Goal: Information Seeking & Learning: Learn about a topic

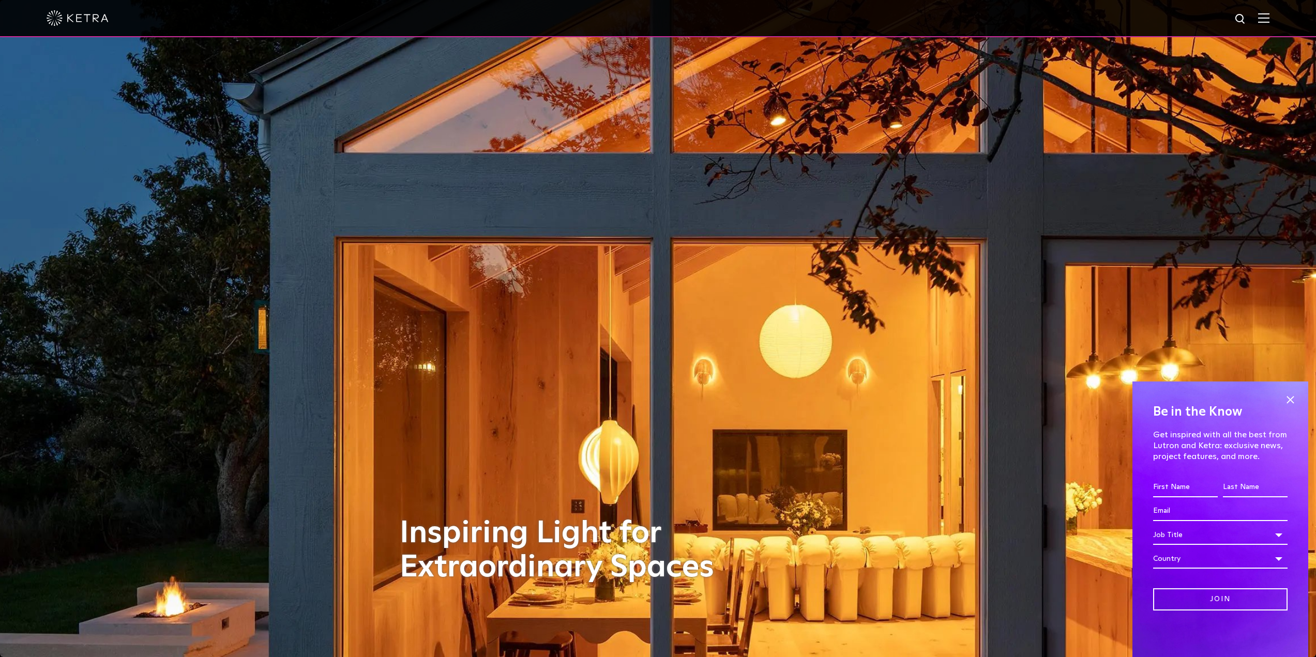
drag, startPoint x: 284, startPoint y: 295, endPoint x: 269, endPoint y: 167, distance: 128.6
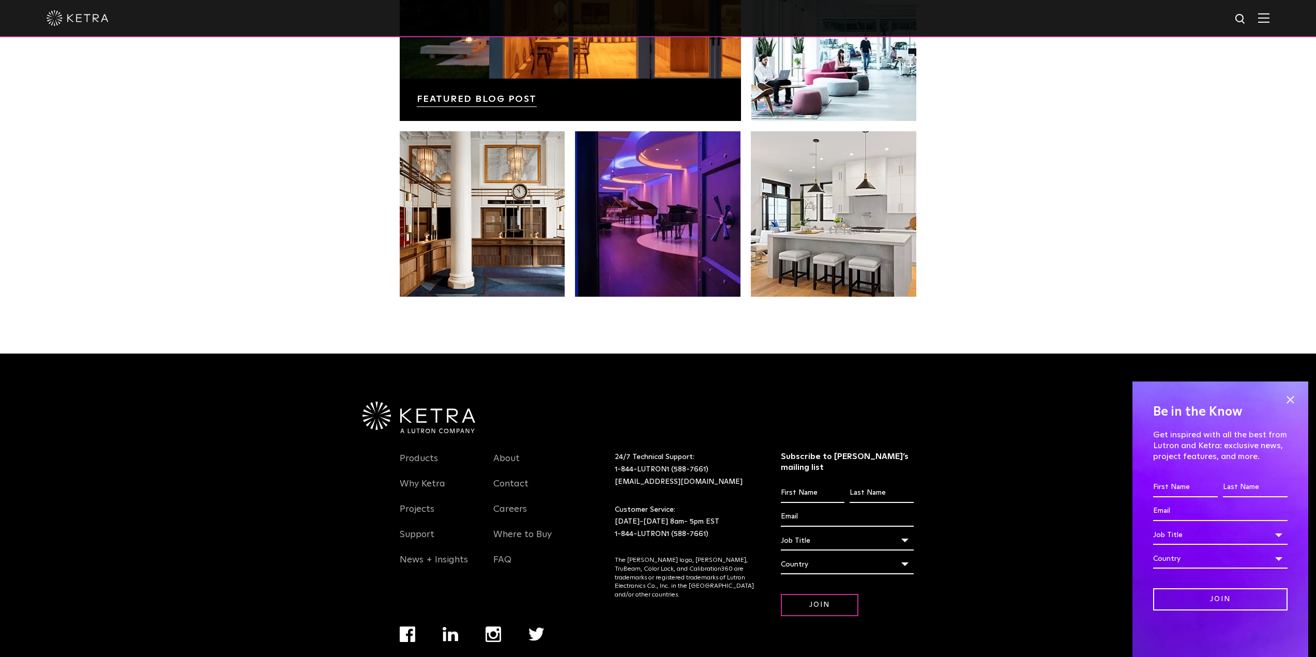
drag, startPoint x: 308, startPoint y: 443, endPoint x: 319, endPoint y: 502, distance: 59.9
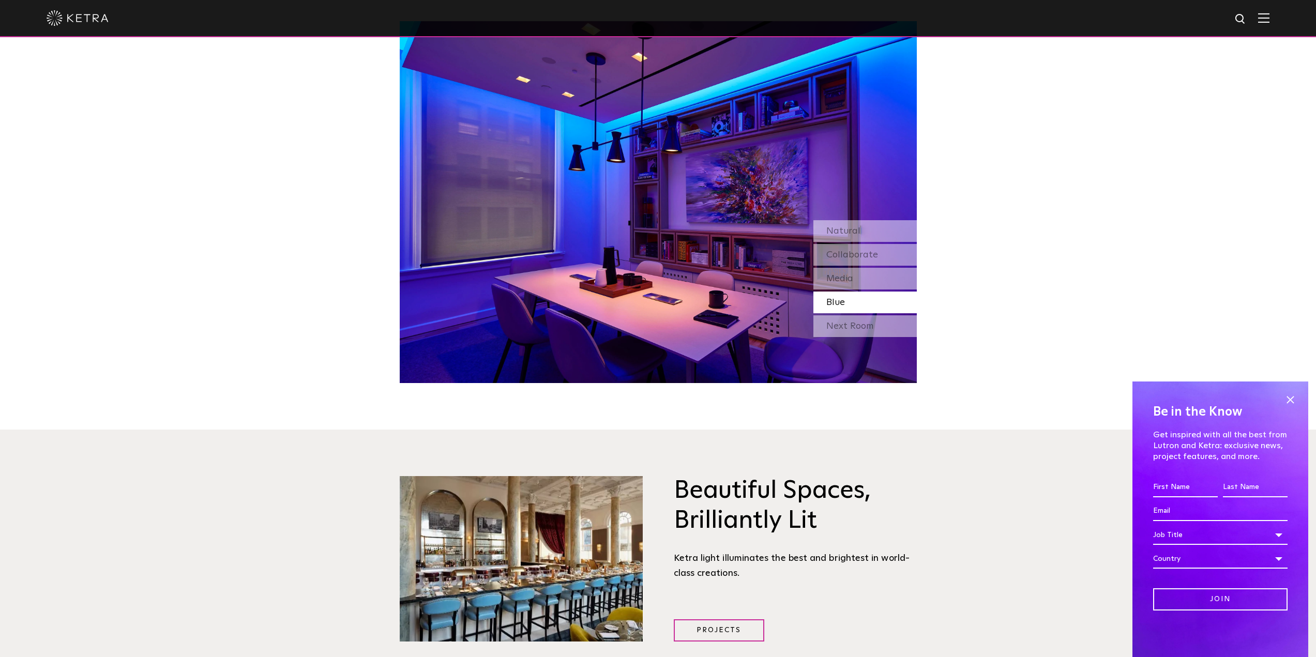
scroll to position [207, 0]
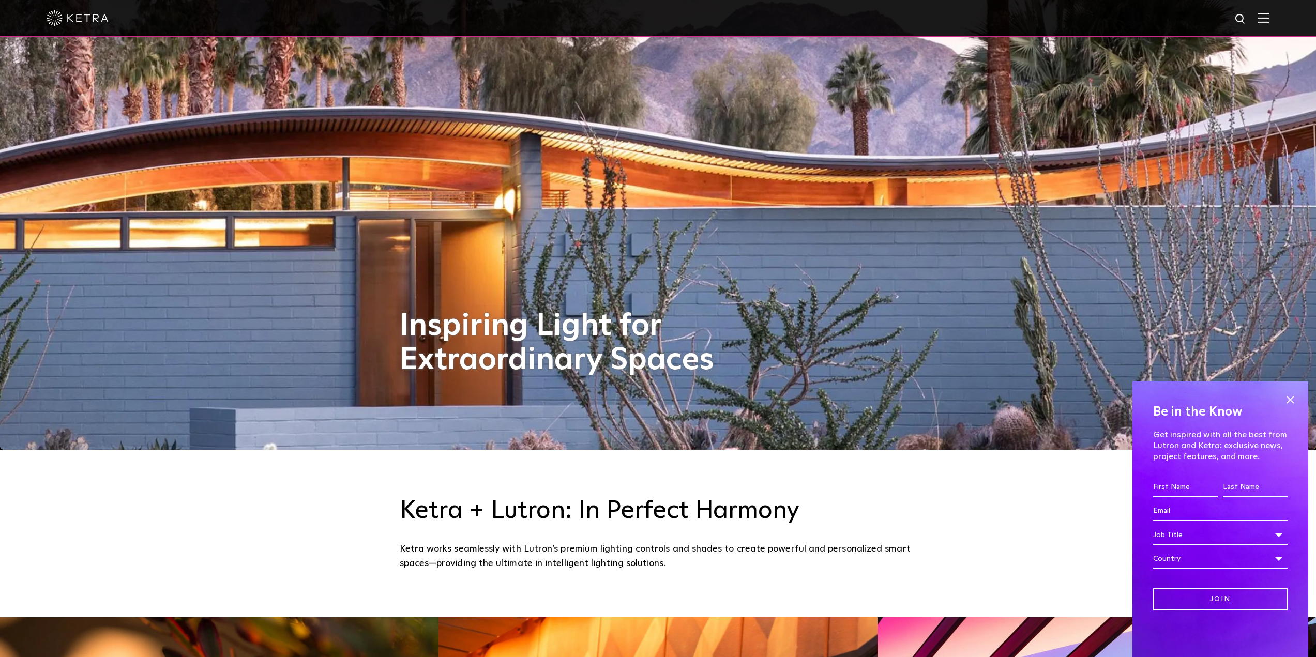
drag, startPoint x: 335, startPoint y: 334, endPoint x: 340, endPoint y: 293, distance: 40.7
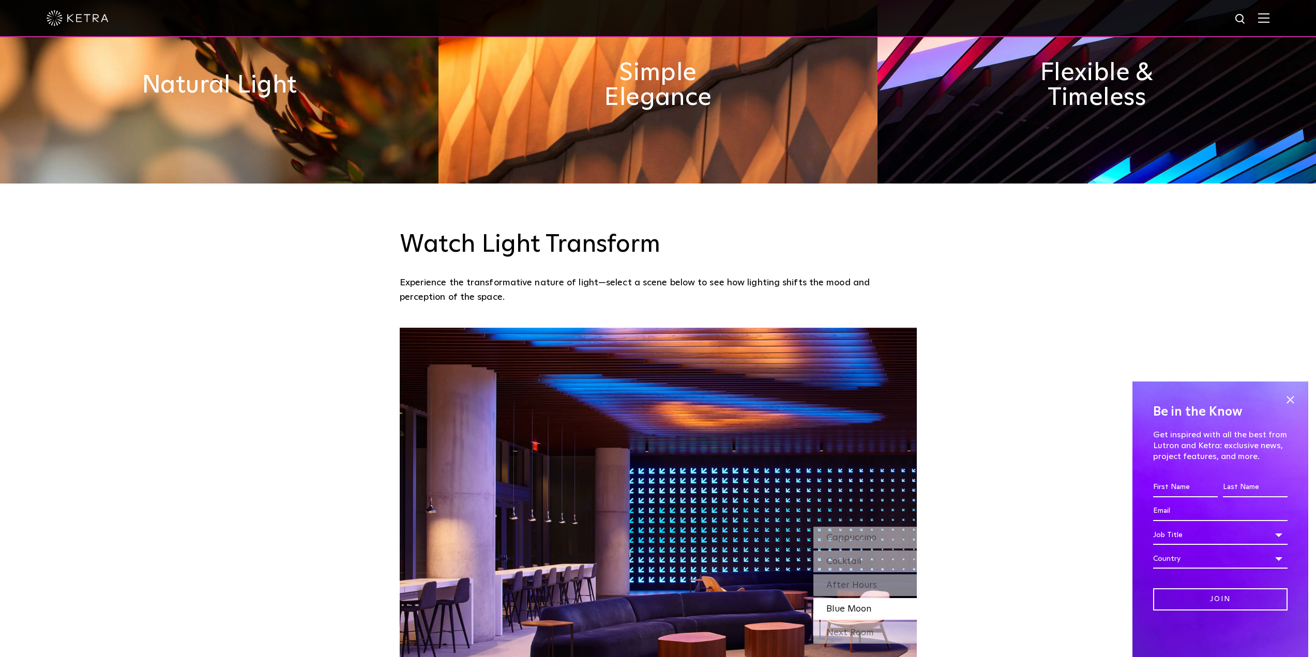
scroll to position [0, 0]
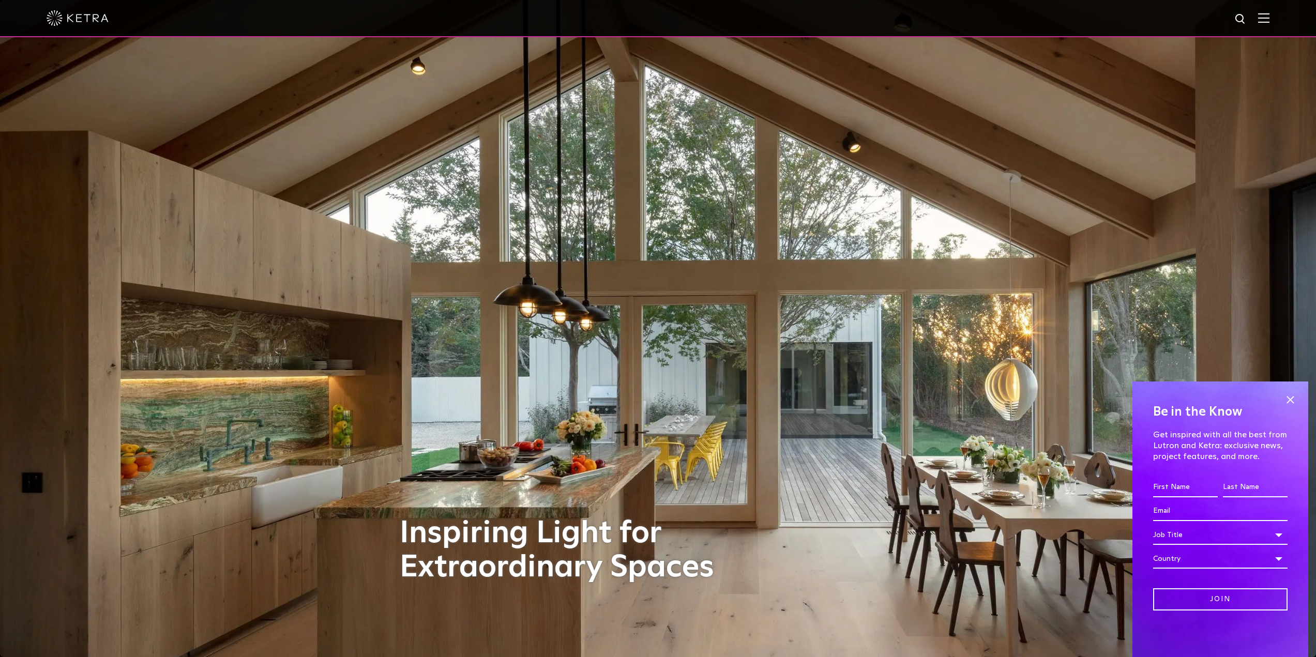
drag, startPoint x: 984, startPoint y: 449, endPoint x: 955, endPoint y: 319, distance: 133.5
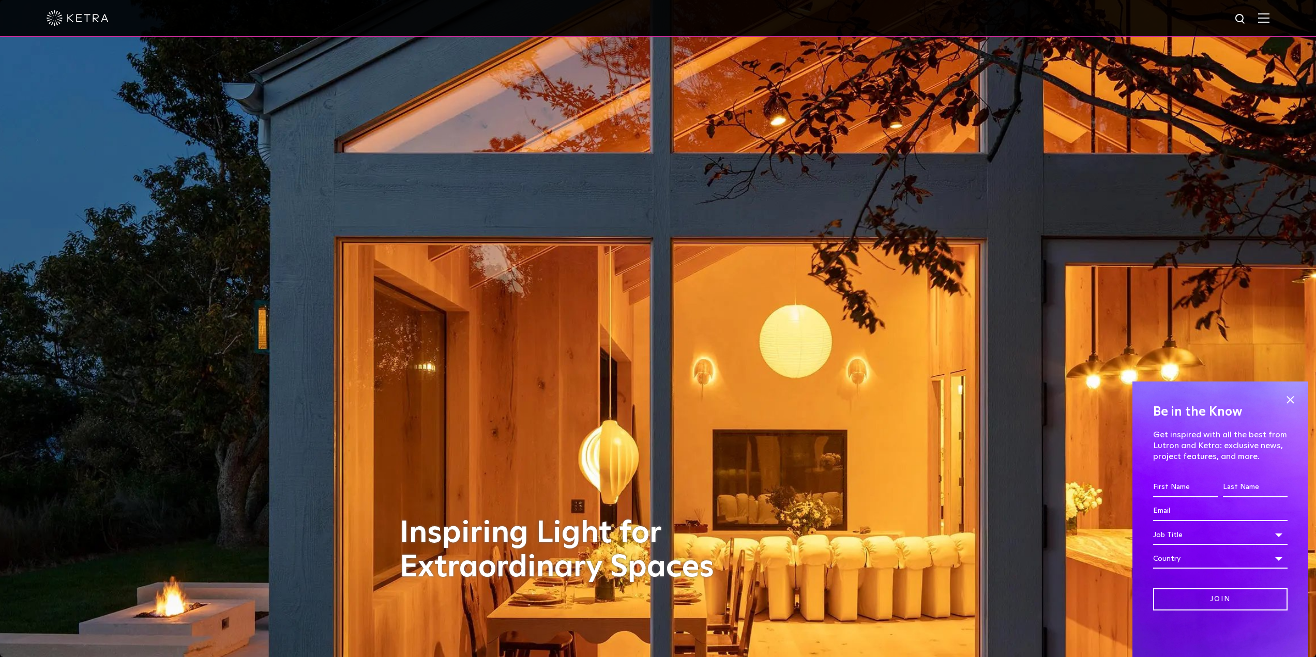
click at [1262, 19] on div at bounding box center [658, 18] width 1223 height 36
click at [1269, 21] on img at bounding box center [1263, 18] width 11 height 10
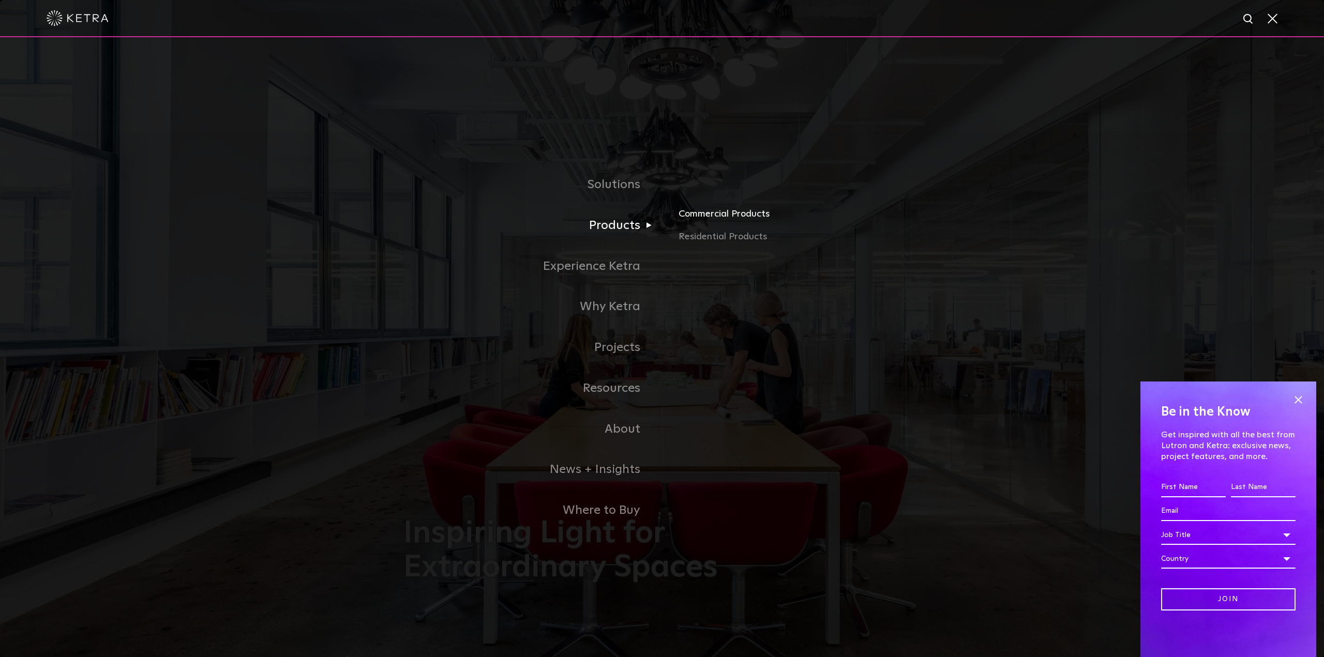
click at [714, 216] on link "Commercial Products" at bounding box center [799, 218] width 242 height 23
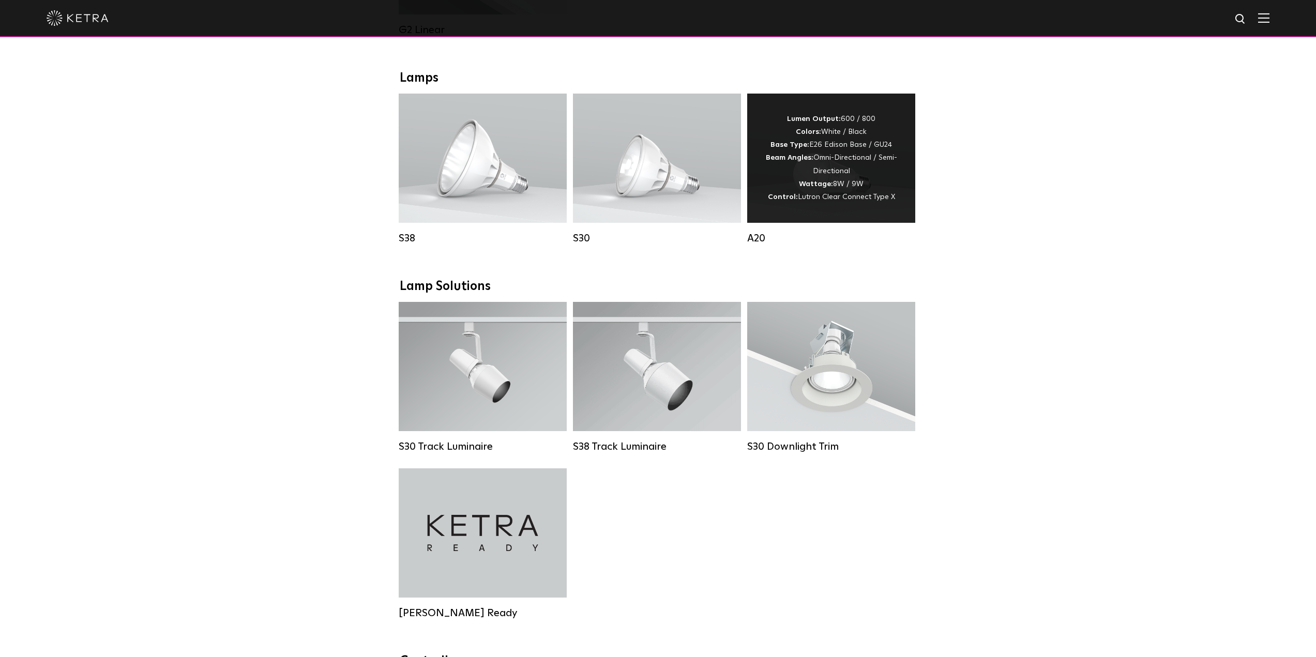
scroll to position [724, 0]
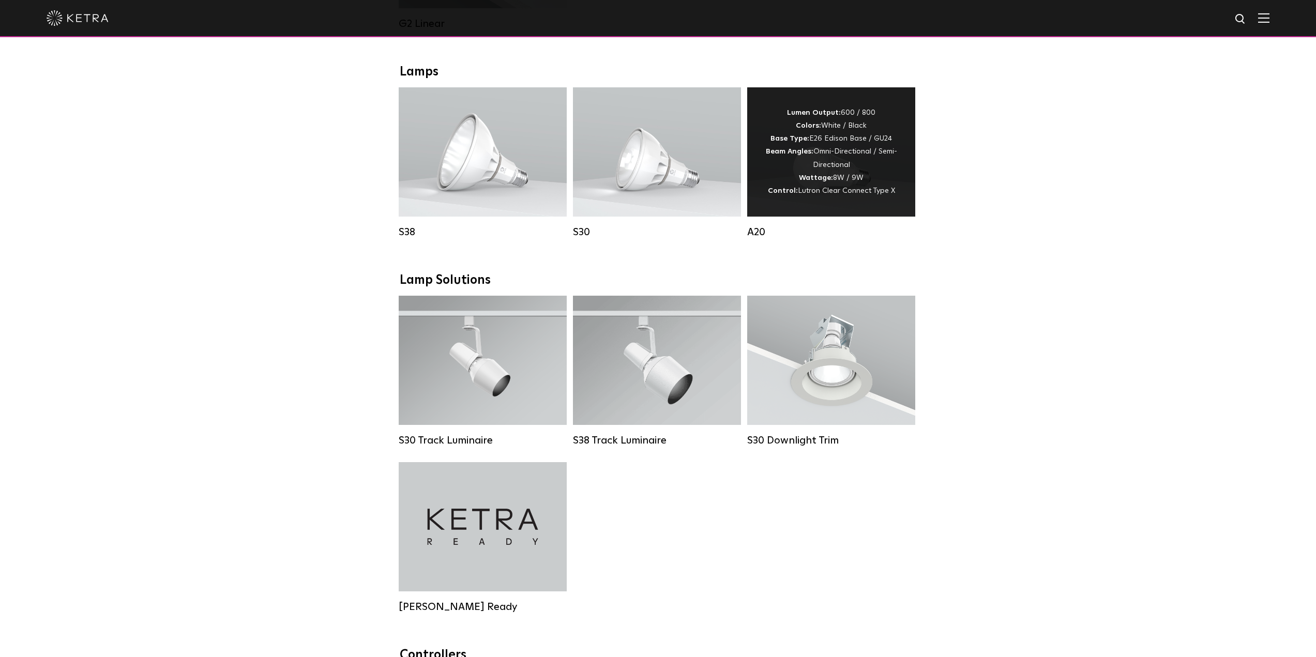
click at [880, 176] on div "Lumen Output: 600 / 800 Colors: White / Black Base Type: E26 Edison Base / GU24…" at bounding box center [831, 152] width 137 height 91
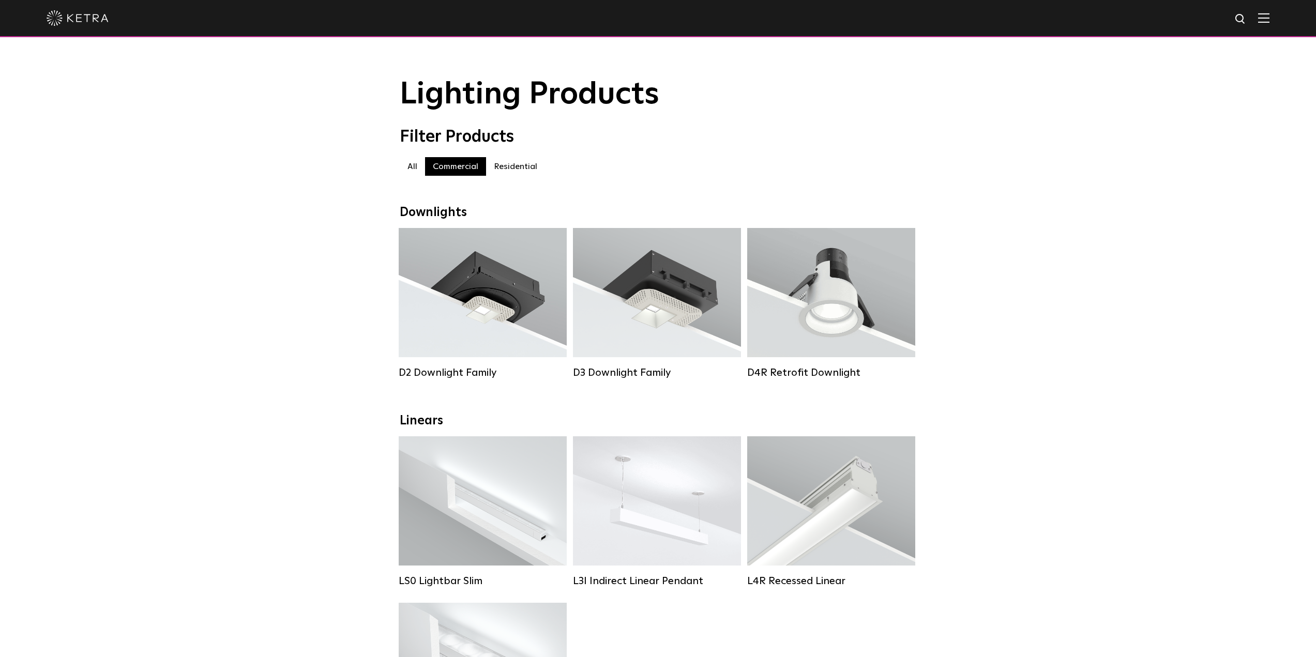
drag, startPoint x: 1020, startPoint y: 477, endPoint x: 1017, endPoint y: 286, distance: 190.8
drag, startPoint x: 295, startPoint y: 358, endPoint x: 283, endPoint y: 132, distance: 226.3
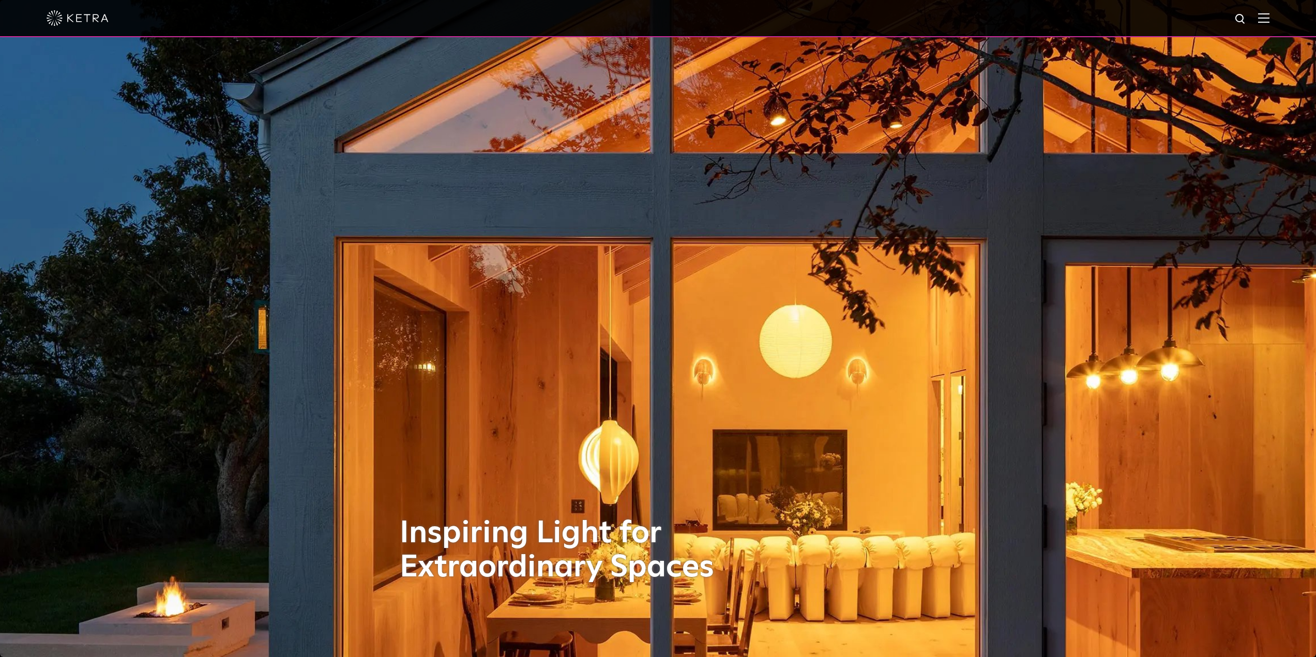
drag, startPoint x: 1003, startPoint y: 461, endPoint x: 1011, endPoint y: 249, distance: 212.2
click at [1283, 22] on div at bounding box center [658, 18] width 1316 height 37
click at [1270, 19] on img at bounding box center [1263, 18] width 11 height 10
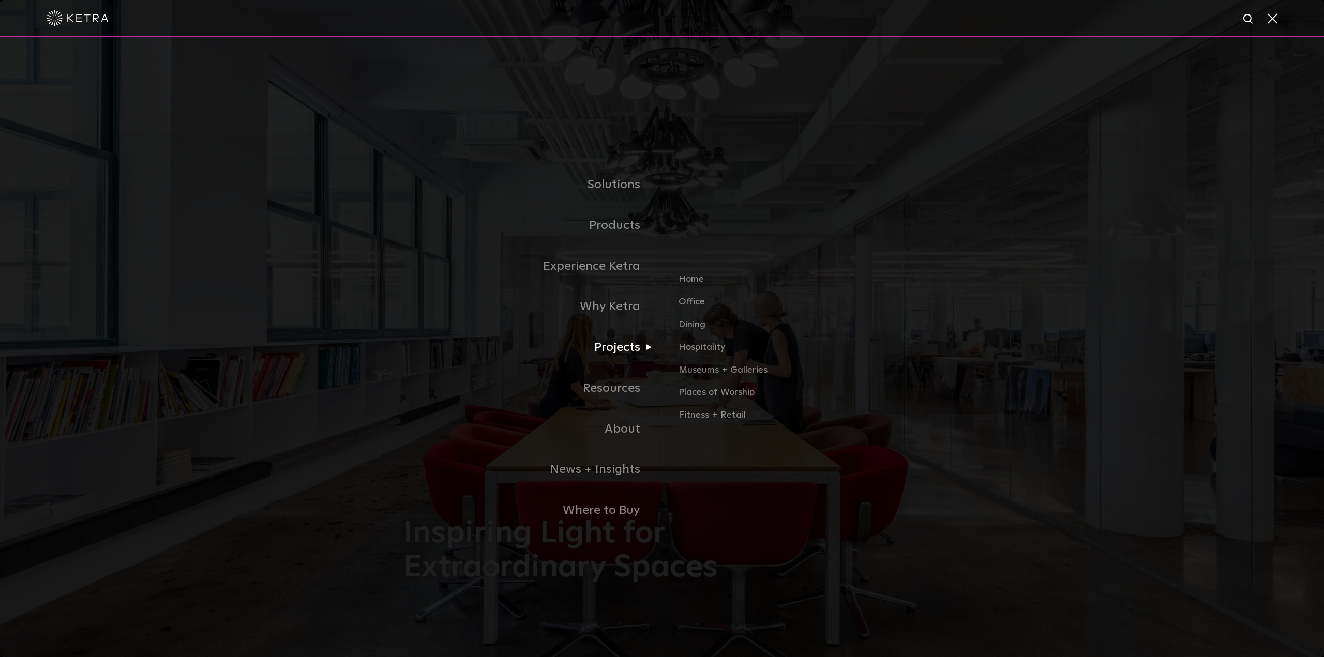
click at [644, 351] on link "Projects" at bounding box center [532, 347] width 259 height 41
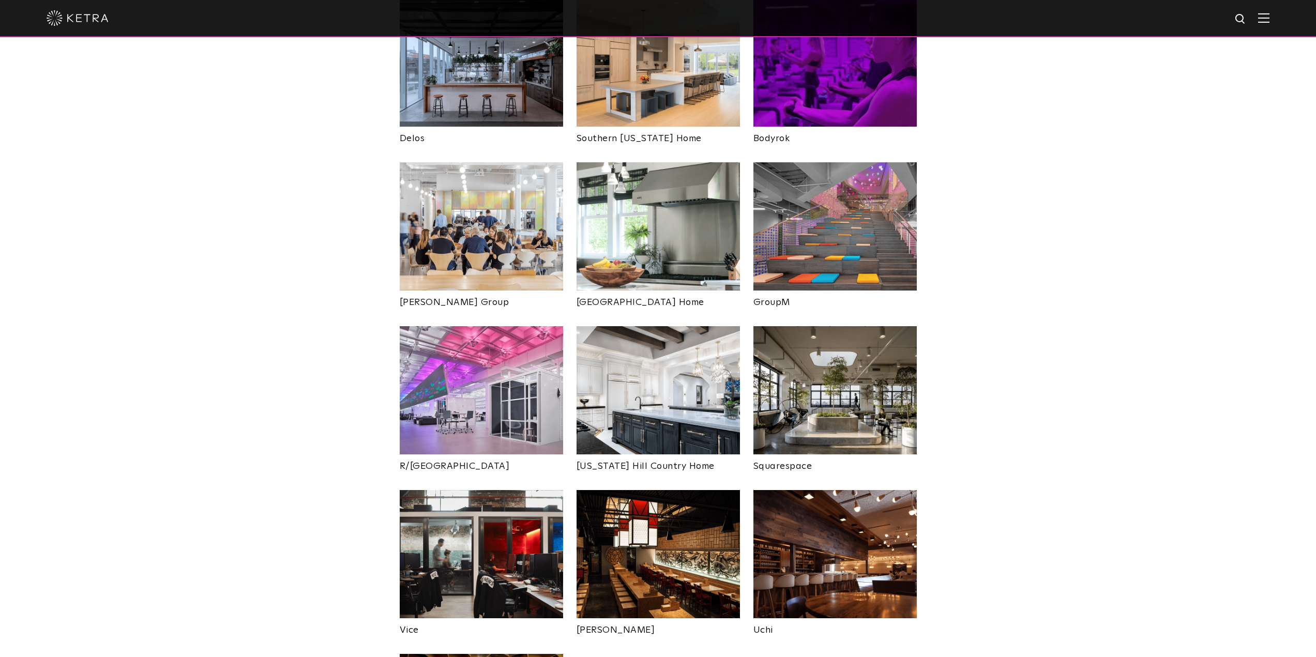
scroll to position [1655, 0]
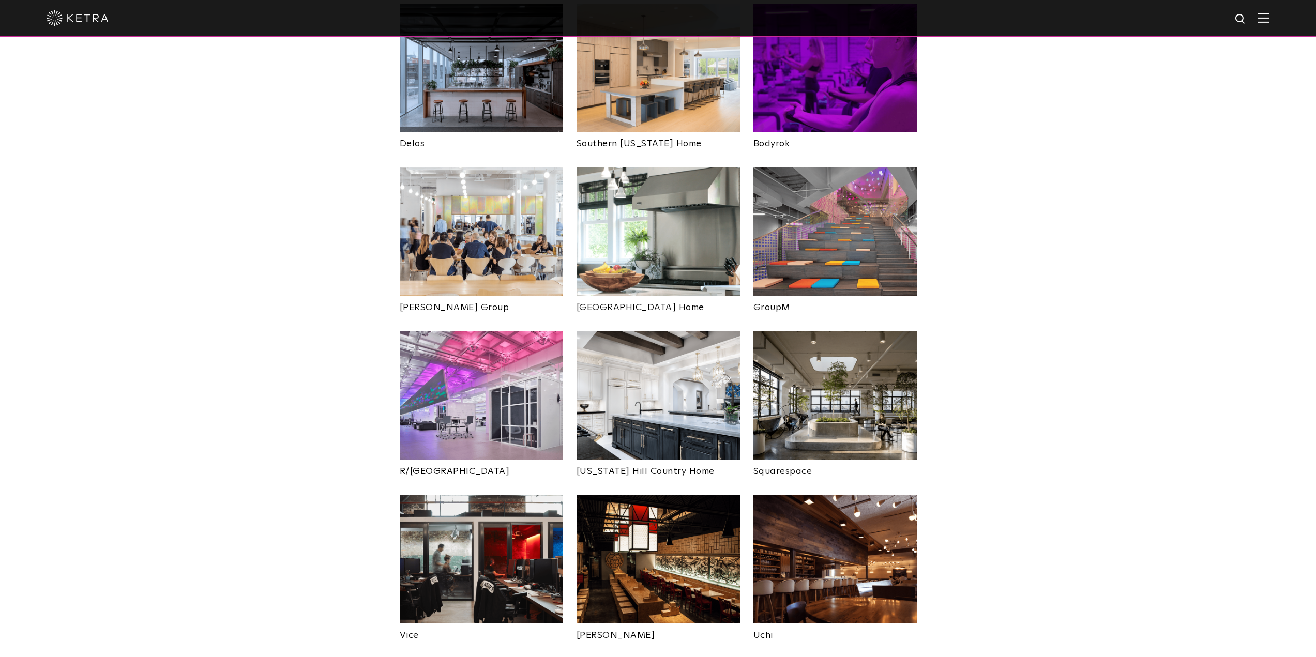
click at [825, 206] on img at bounding box center [834, 232] width 163 height 128
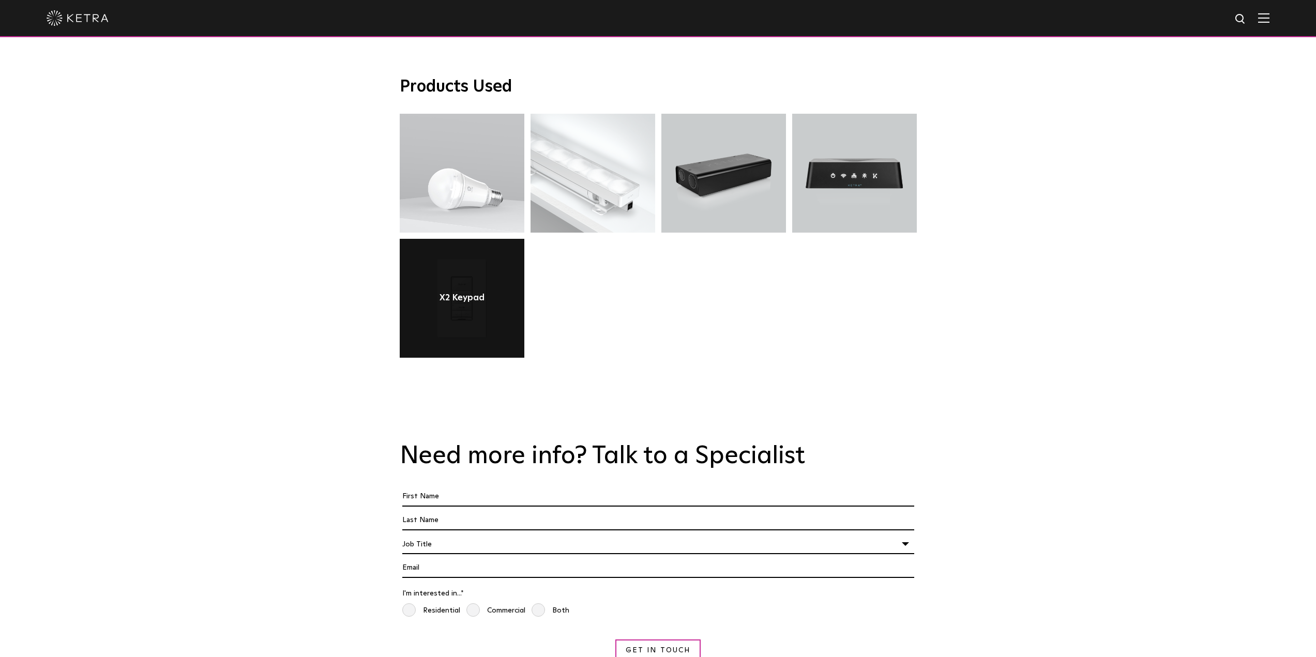
scroll to position [1551, 0]
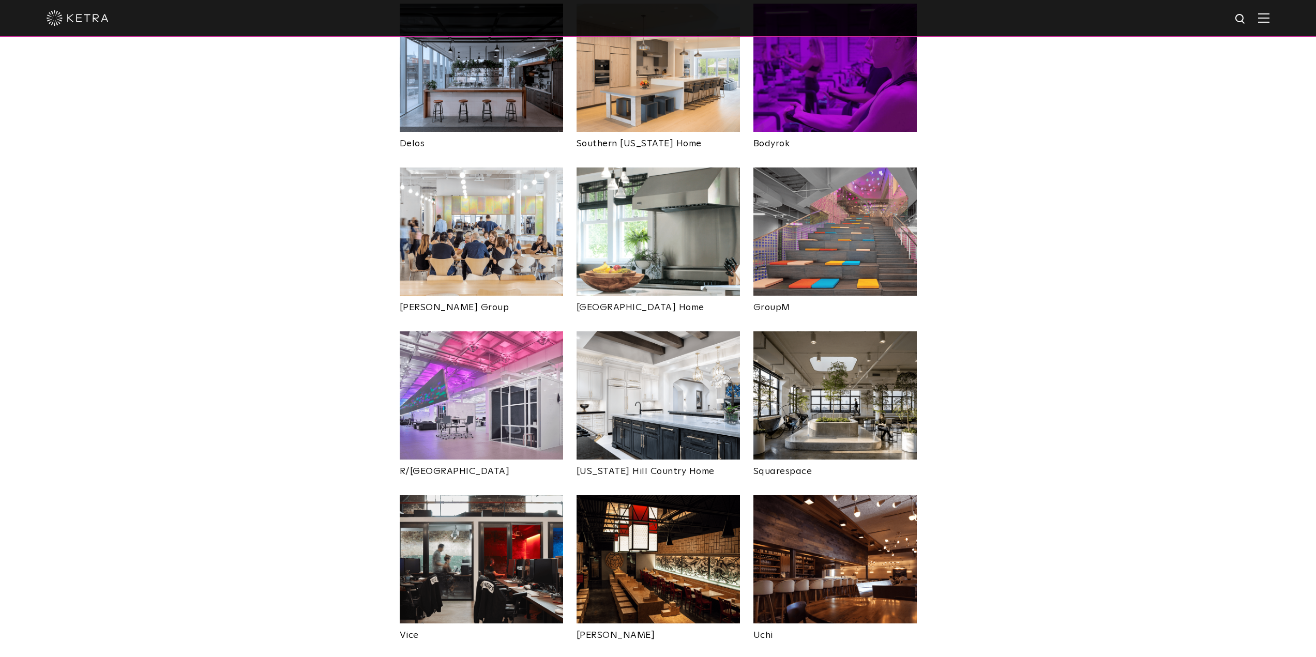
click at [466, 339] on img at bounding box center [481, 395] width 163 height 128
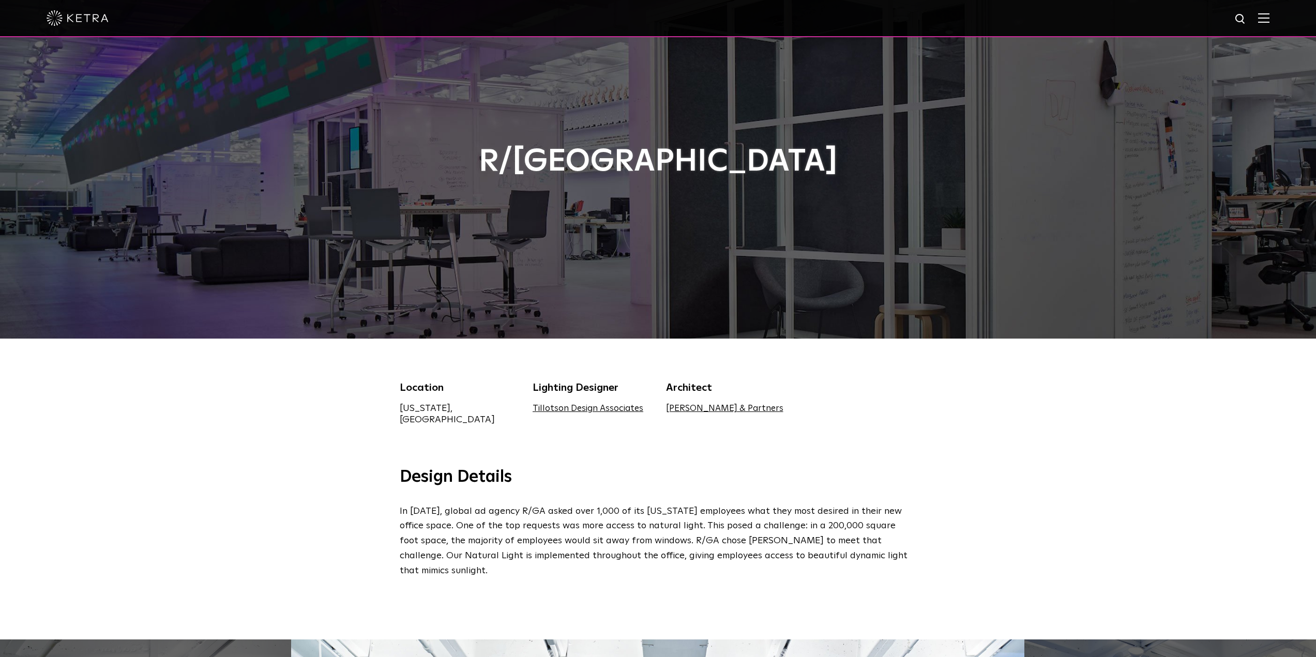
drag, startPoint x: 223, startPoint y: 236, endPoint x: 203, endPoint y: 170, distance: 69.7
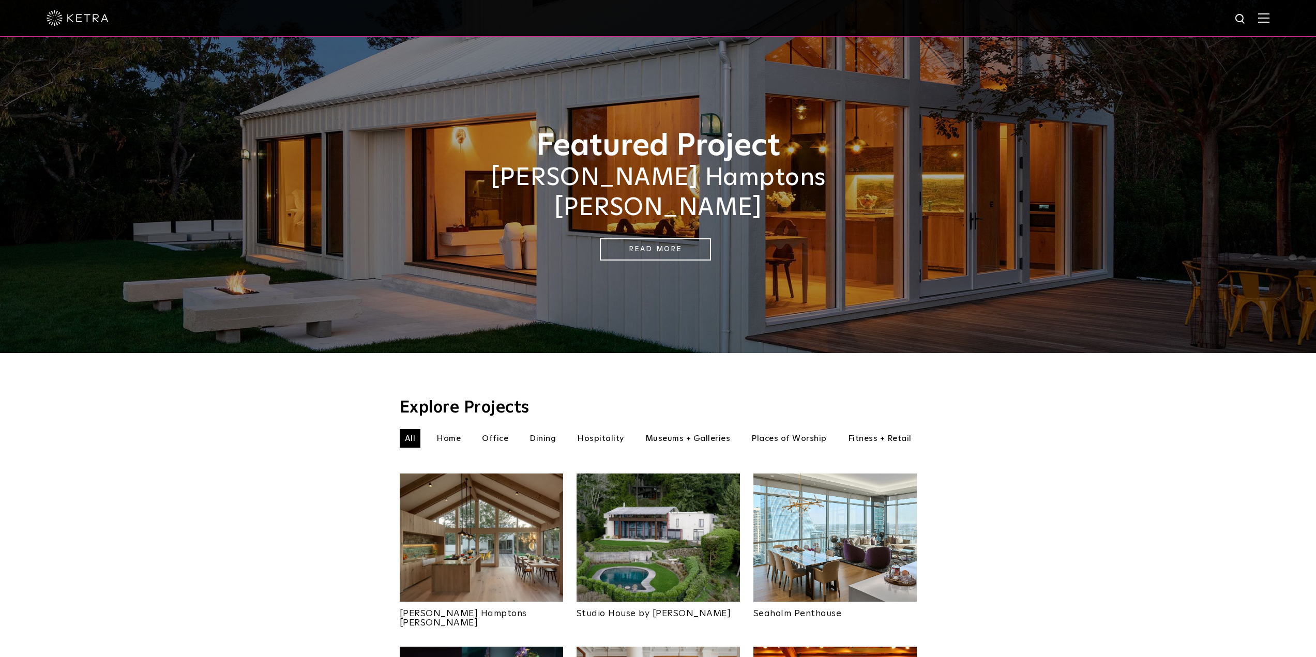
click at [1270, 18] on img at bounding box center [1263, 18] width 11 height 10
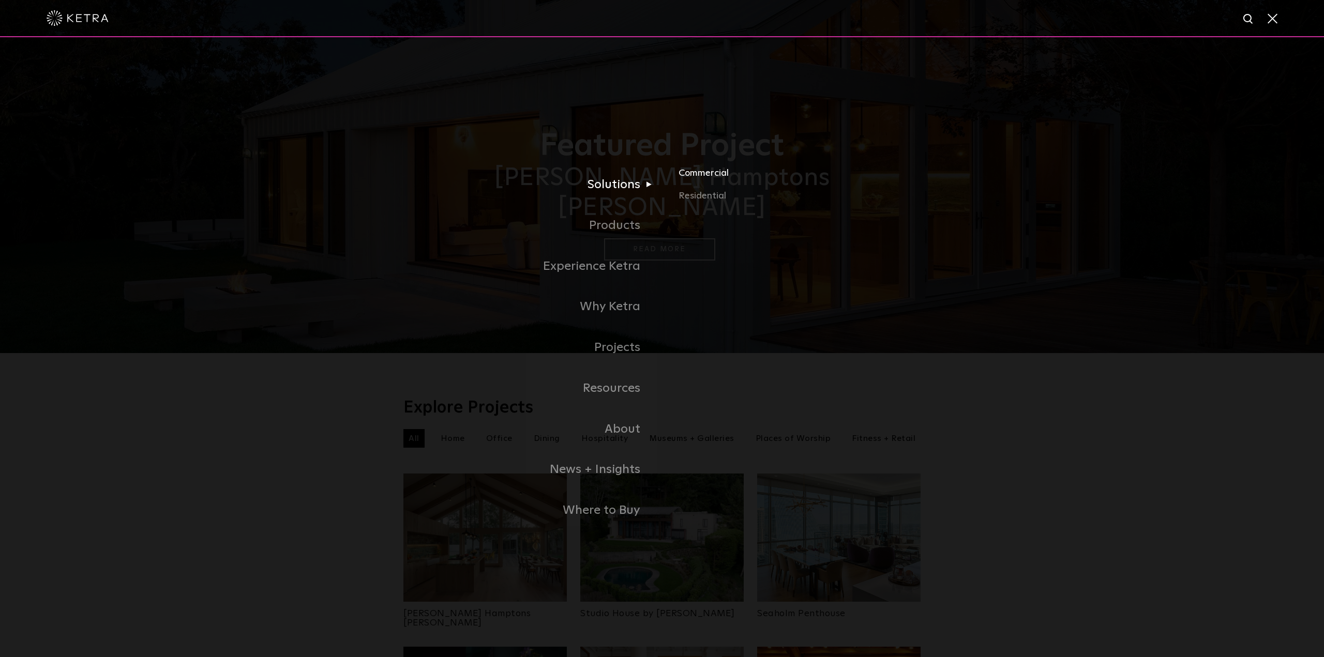
click at [706, 179] on link "Commercial" at bounding box center [799, 177] width 242 height 23
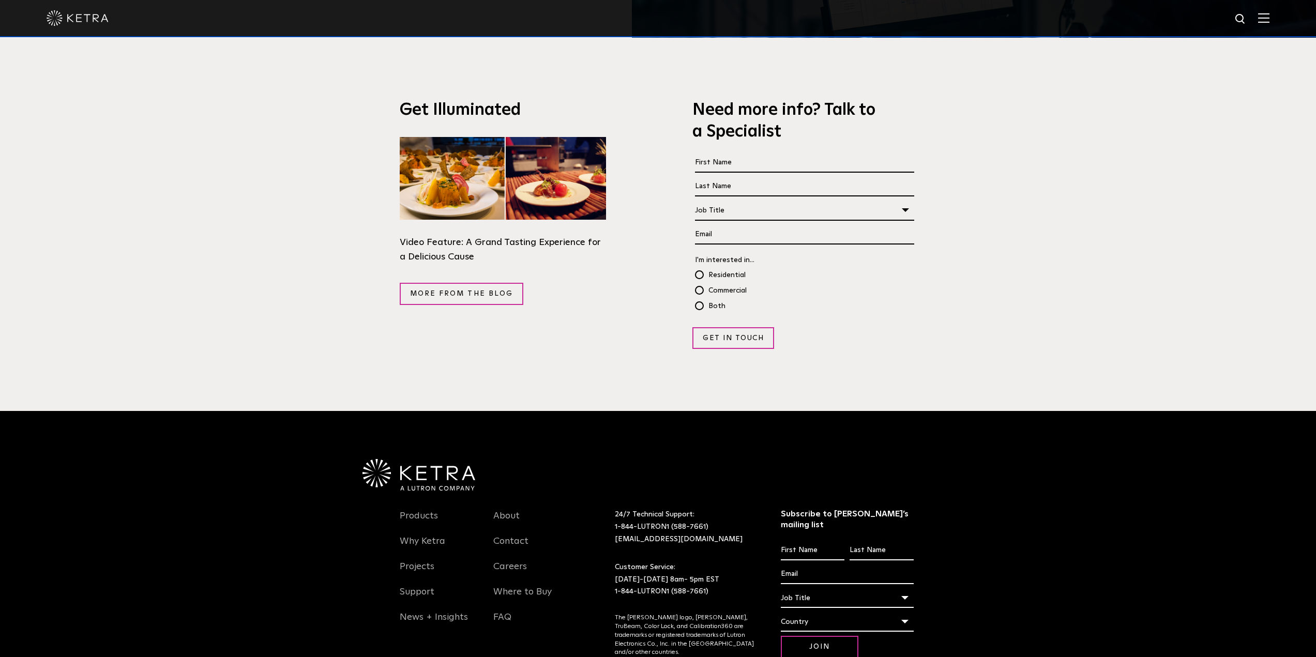
scroll to position [2017, 0]
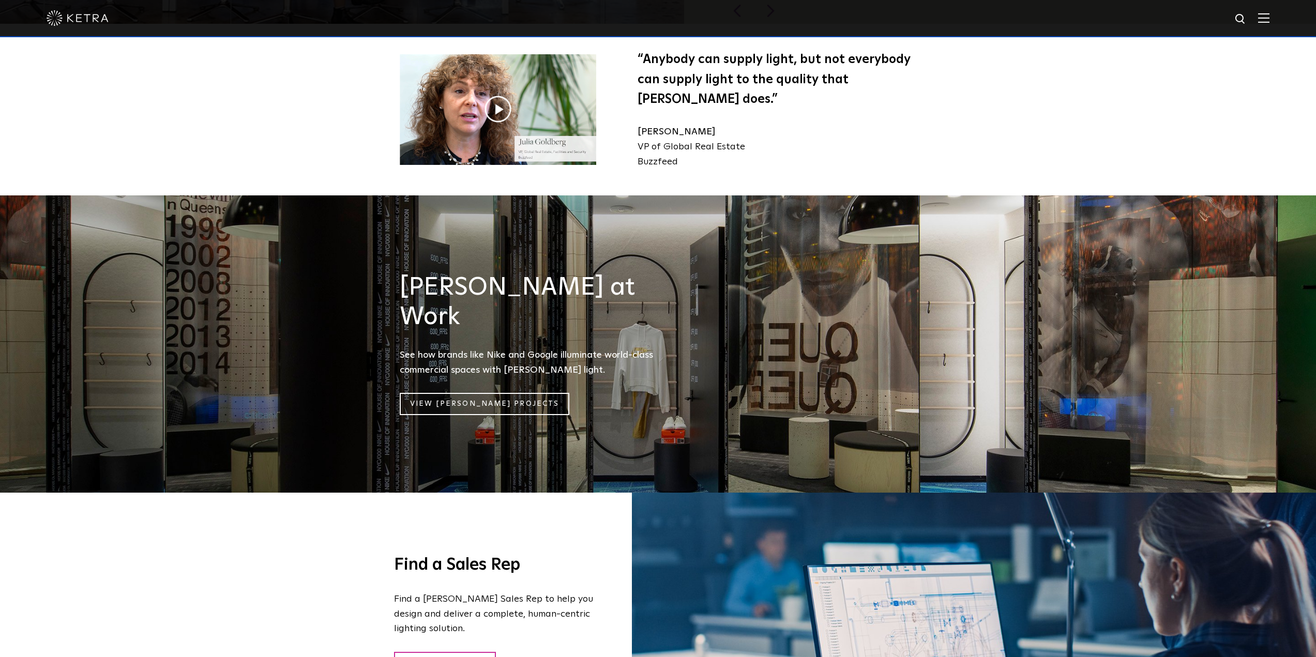
drag, startPoint x: 1001, startPoint y: 389, endPoint x: 967, endPoint y: 189, distance: 202.5
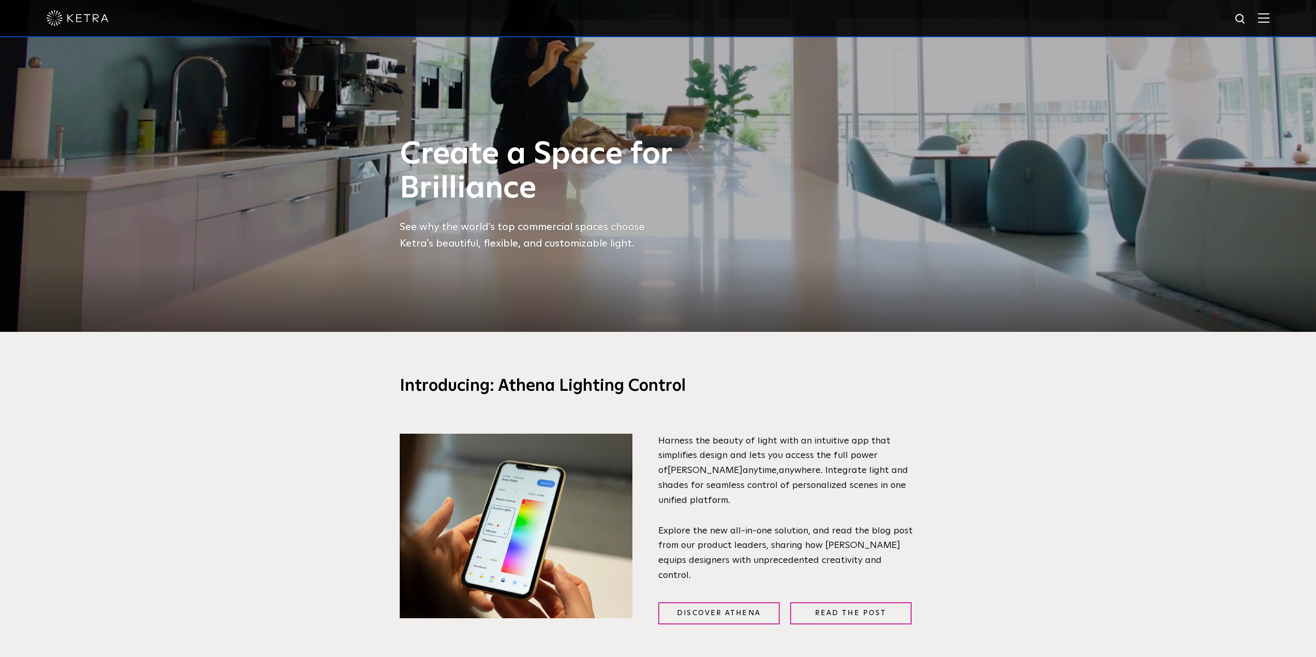
drag, startPoint x: 971, startPoint y: 239, endPoint x: 985, endPoint y: 115, distance: 125.4
